Goal: Information Seeking & Learning: Check status

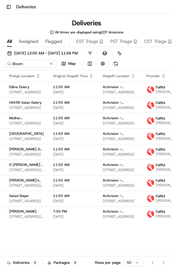
scroll to position [0, 88]
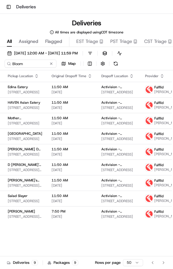
click at [156, 203] on span "[PERSON_NAME]" at bounding box center [167, 200] width 27 height 5
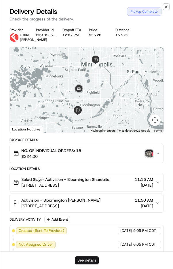
click at [166, 7] on icon "button" at bounding box center [166, 7] width 2 height 2
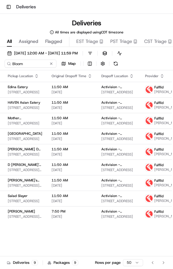
click at [156, 94] on span "[PERSON_NAME]" at bounding box center [167, 92] width 27 height 5
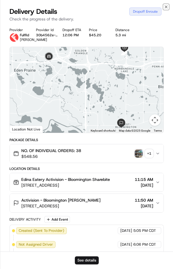
click at [166, 8] on icon "button" at bounding box center [166, 7] width 5 height 5
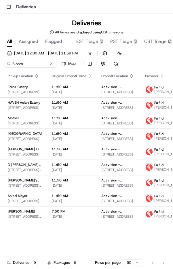
click at [117, 126] on span "[STREET_ADDRESS]" at bounding box center [118, 123] width 35 height 5
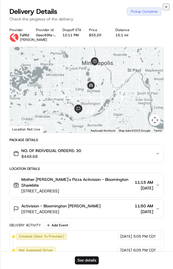
click at [166, 9] on icon "button" at bounding box center [166, 7] width 5 height 5
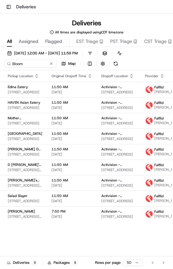
click at [154, 156] on span "[PERSON_NAME]" at bounding box center [167, 154] width 27 height 5
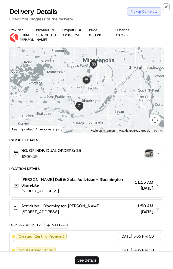
click at [166, 7] on icon "button" at bounding box center [166, 7] width 2 height 2
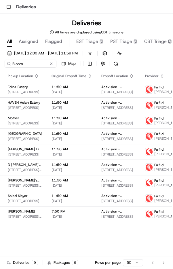
click at [145, 93] on img at bounding box center [148, 89] width 7 height 7
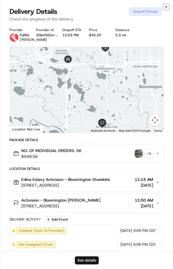
click at [165, 6] on icon "button" at bounding box center [166, 7] width 2 height 2
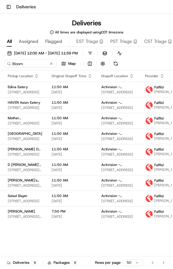
click at [158, 125] on span "[PERSON_NAME]" at bounding box center [167, 123] width 27 height 5
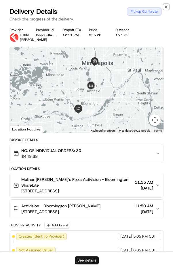
click at [166, 7] on icon "button" at bounding box center [166, 7] width 2 height 2
